Goal: Find specific page/section: Find specific page/section

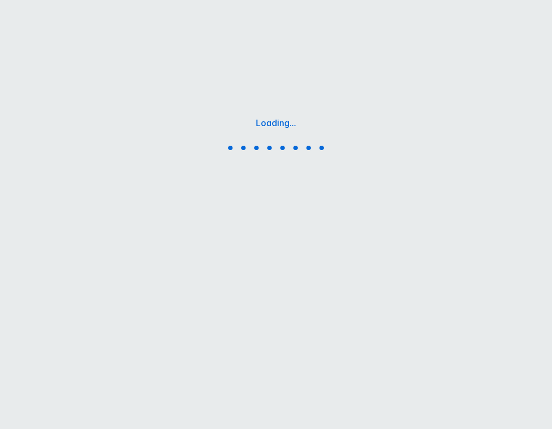
click at [298, 272] on html "Loading... Printing this webpage has been disabled. This tool is intended for i…" at bounding box center [276, 136] width 552 height 272
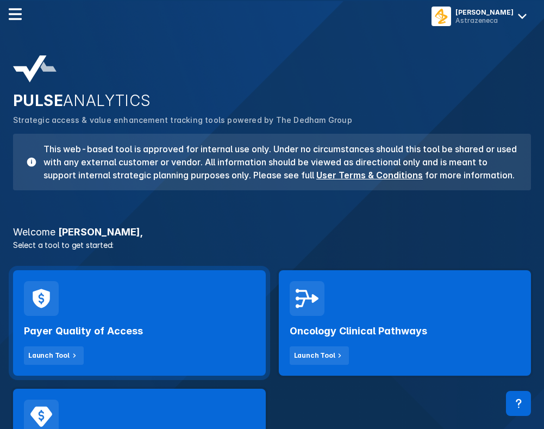
click at [121, 324] on div "Payer Quality of Access Launch Tool" at bounding box center [139, 340] width 231 height 49
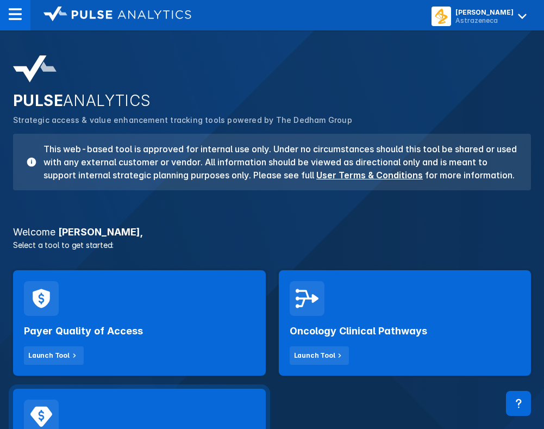
scroll to position [91, 0]
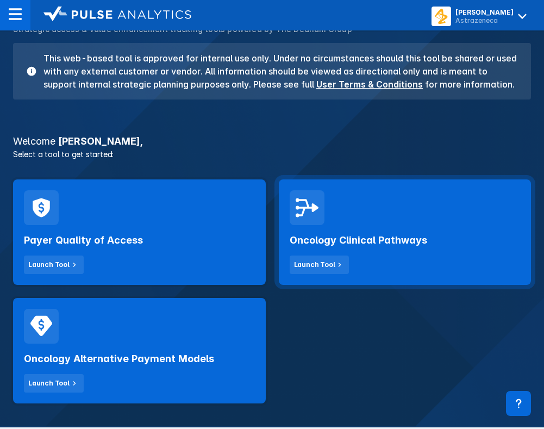
click at [353, 223] on div "Oncology Clinical Pathways Launch Tool" at bounding box center [405, 231] width 253 height 105
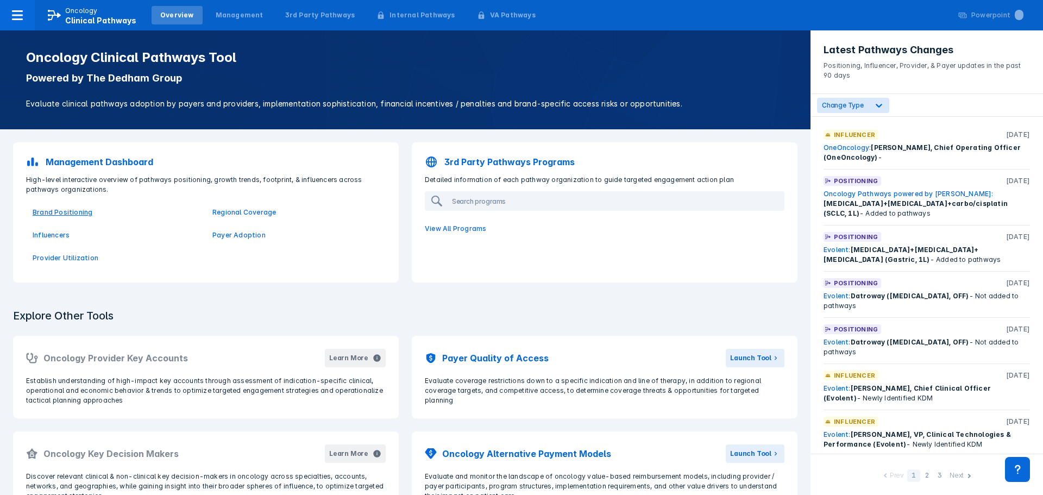
click at [71, 211] on p "Brand Positioning" at bounding box center [116, 213] width 167 height 10
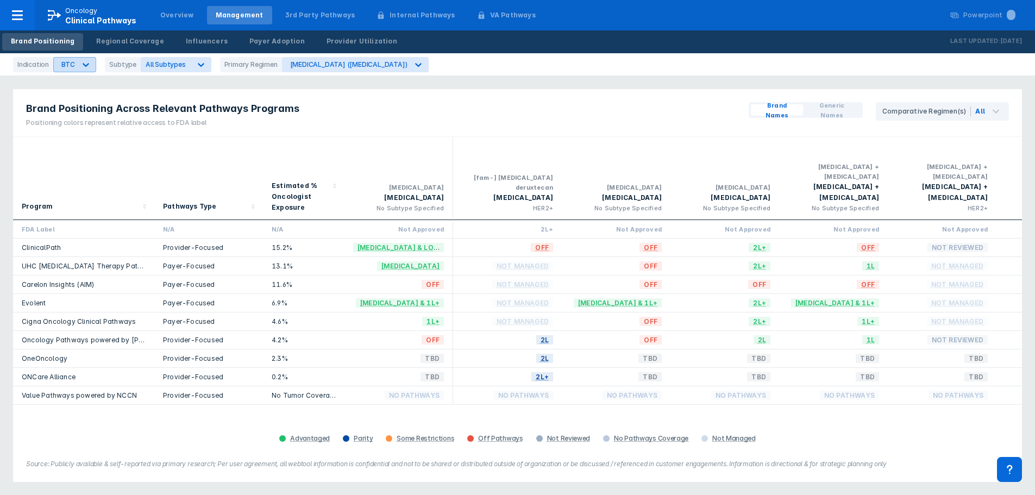
click at [80, 64] on icon at bounding box center [85, 64] width 11 height 11
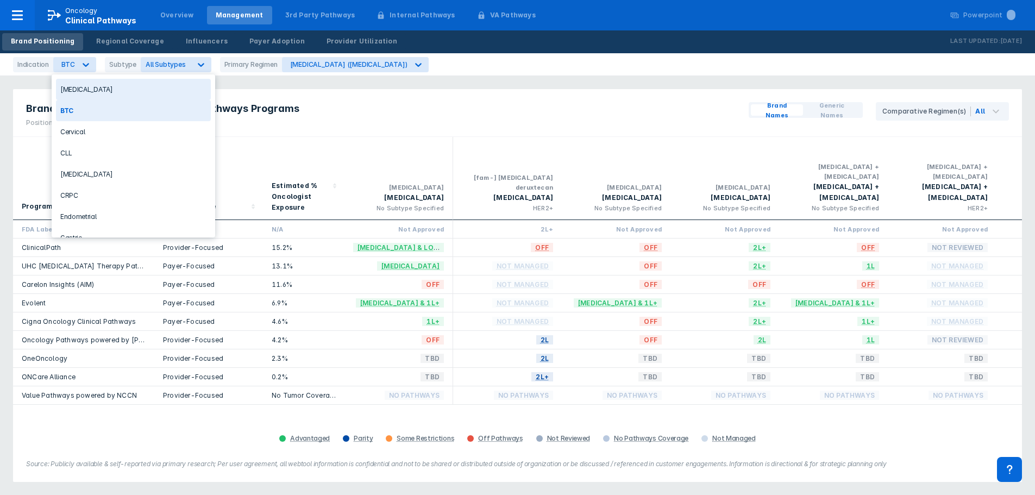
click at [93, 92] on div "Breast Cancer" at bounding box center [133, 89] width 155 height 21
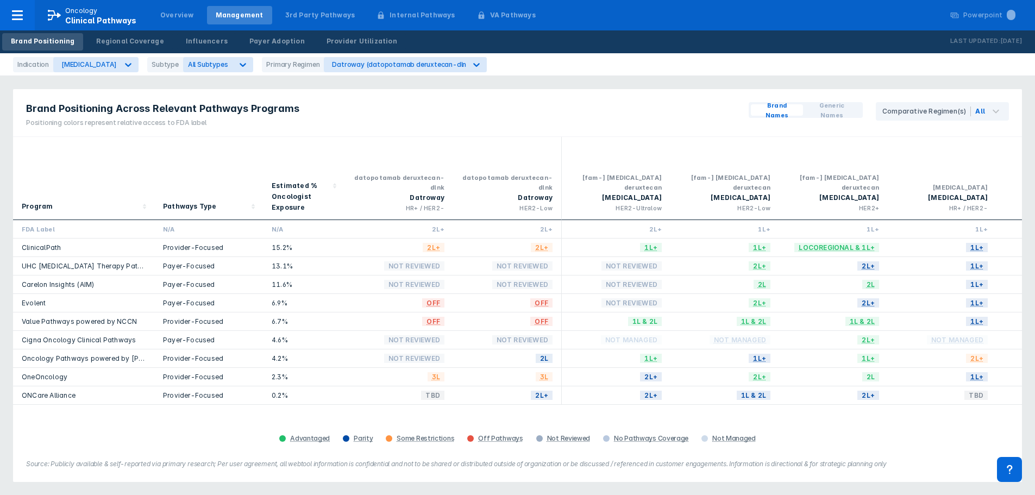
click at [340, 103] on div "Brand Positioning Across Relevant Pathways Programs Positioning colors represen…" at bounding box center [517, 113] width 1009 height 48
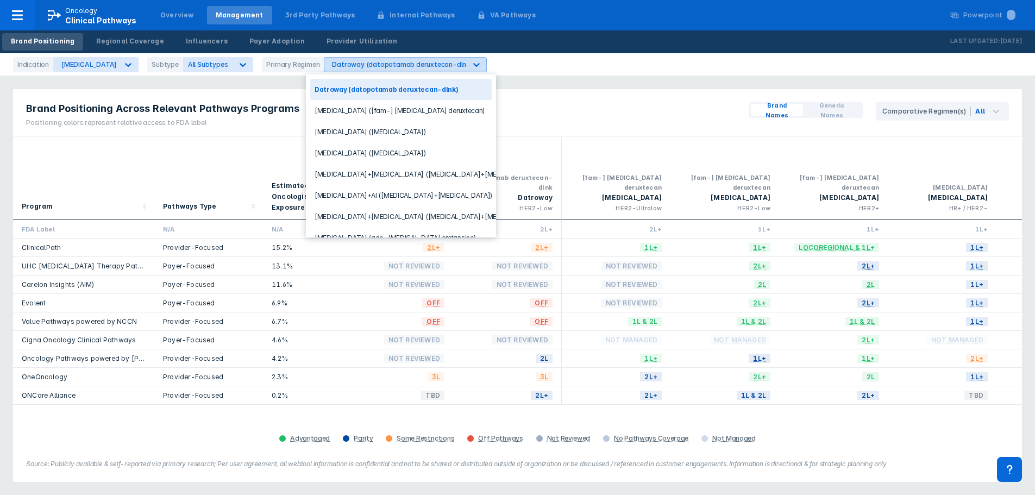
click at [367, 68] on div "Datroway (datopotamab deruxtecan-dlnk)" at bounding box center [402, 64] width 140 height 8
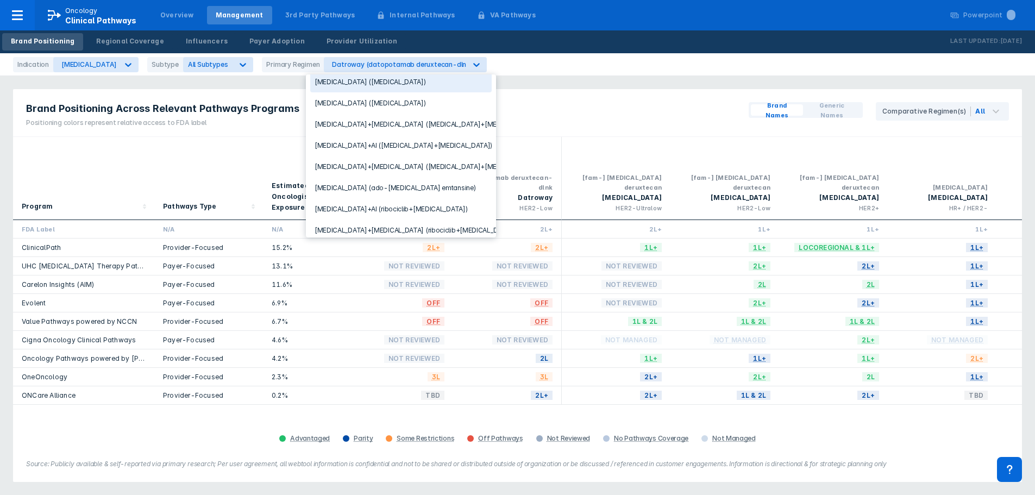
scroll to position [56, 0]
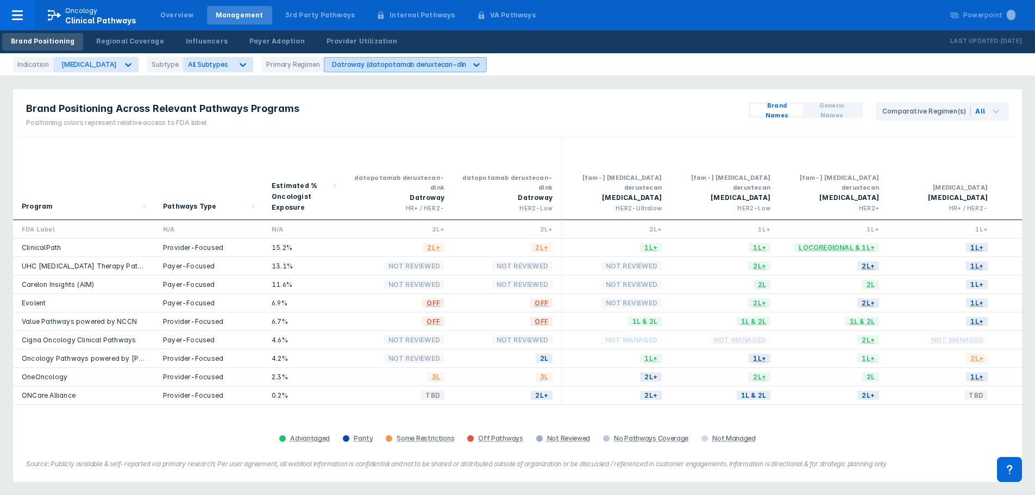
click at [352, 70] on div "Datroway (datopotamab deruxtecan-dlnk)" at bounding box center [395, 65] width 142 height 14
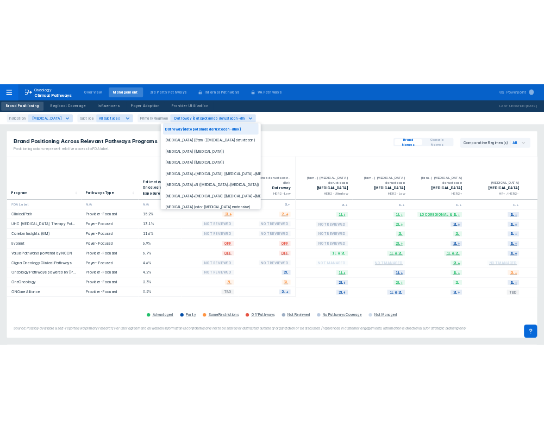
scroll to position [0, 0]
